Goal: Task Accomplishment & Management: Use online tool/utility

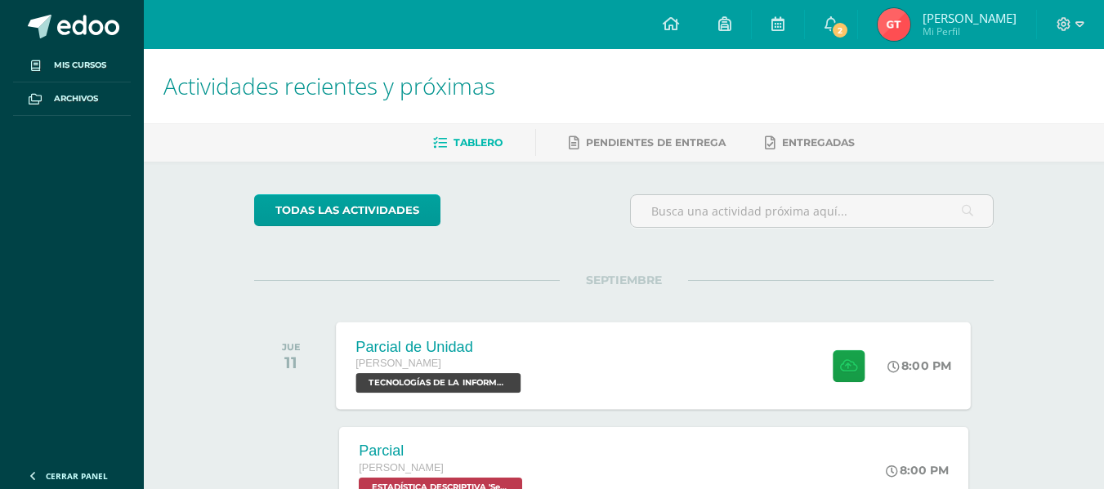
click at [482, 371] on div "[PERSON_NAME]" at bounding box center [440, 364] width 169 height 18
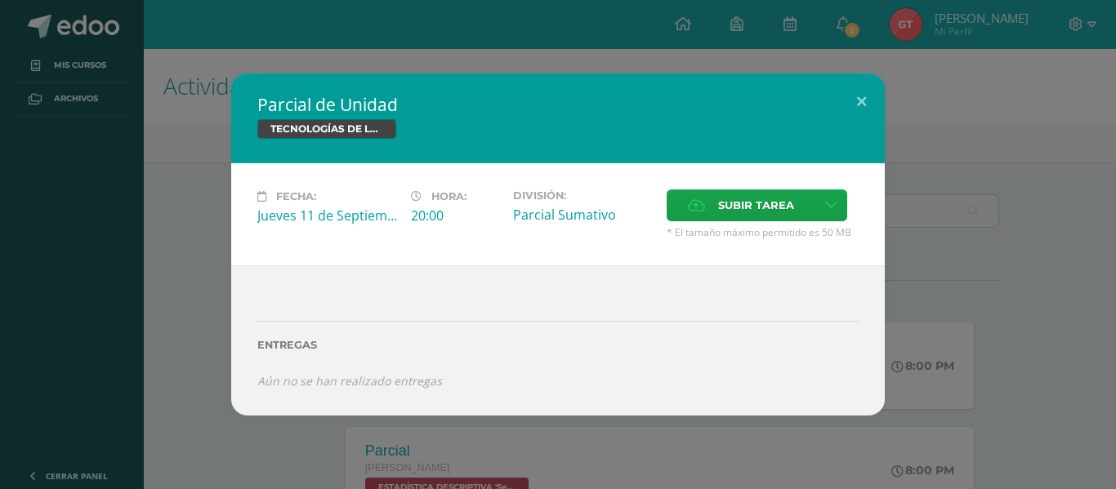
click at [759, 187] on div "Fecha: Jueves 11 de Septiembre Hora: 20:00 División: Parcial Sumativo Cancelar" at bounding box center [558, 214] width 654 height 102
click at [733, 209] on span "Subir tarea" at bounding box center [756, 205] width 76 height 30
click at [0, 0] on input "Subir tarea" at bounding box center [0, 0] width 0 height 0
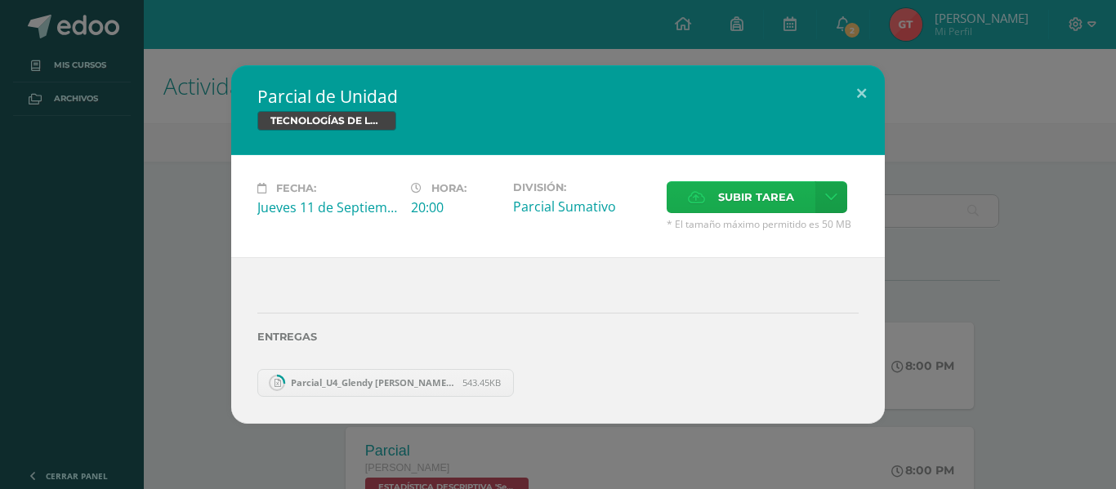
click at [744, 197] on span "Subir tarea" at bounding box center [756, 197] width 76 height 30
click at [0, 0] on input "Subir tarea" at bounding box center [0, 0] width 0 height 0
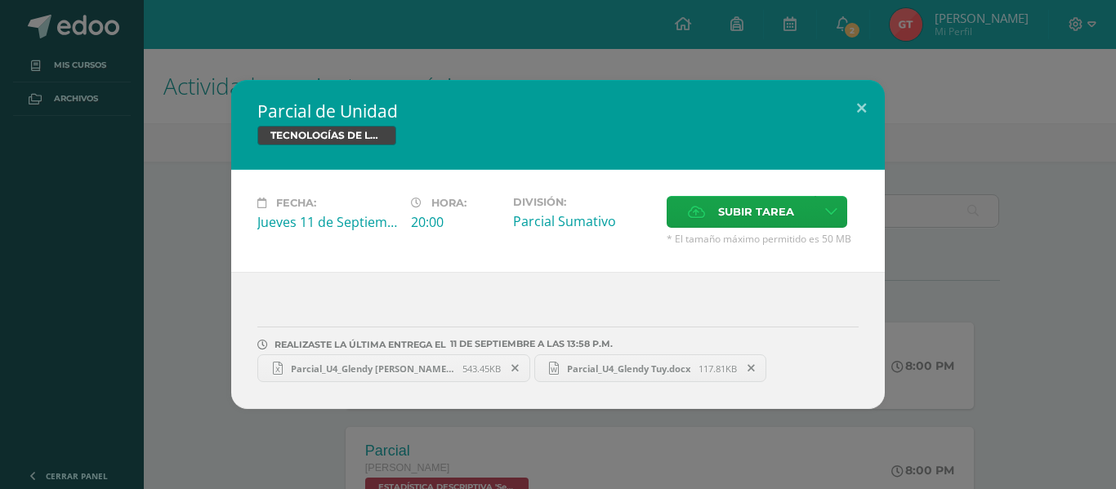
click at [617, 373] on span "Parcial_U4_Glendy Tuy.docx" at bounding box center [629, 369] width 140 height 12
click at [429, 372] on span "Parcial_U4_Glendy Elizabeth Tuy.xlsx" at bounding box center [373, 369] width 180 height 12
click at [861, 107] on button at bounding box center [861, 108] width 47 height 56
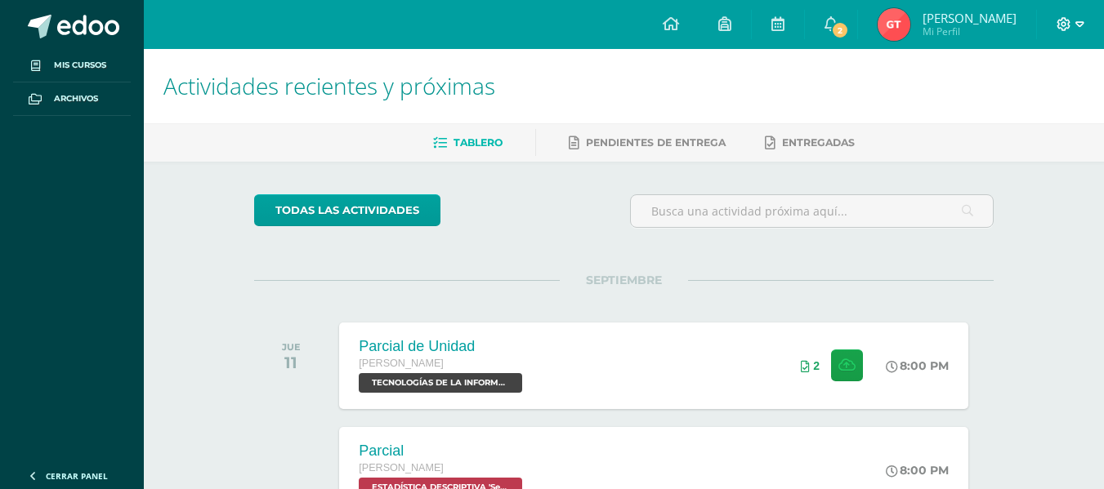
click at [1066, 23] on icon at bounding box center [1064, 24] width 15 height 15
click at [1035, 113] on span "Cerrar sesión" at bounding box center [1028, 111] width 74 height 16
